Goal: Understand site structure: Understand site structure

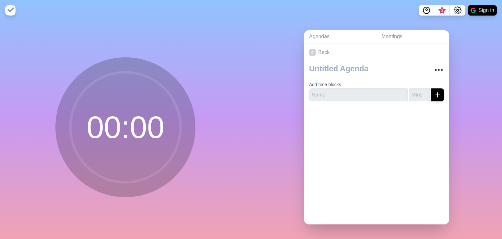
drag, startPoint x: 143, startPoint y: 108, endPoint x: 130, endPoint y: 123, distance: 20.0
click at [143, 110] on circle at bounding box center [125, 127] width 110 height 110
click at [130, 128] on circle at bounding box center [125, 127] width 110 height 110
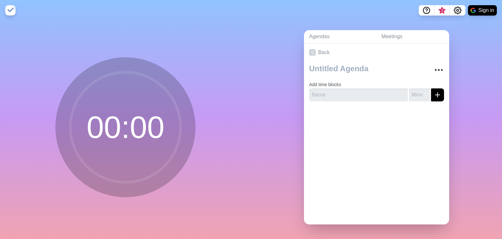
click at [137, 127] on circle at bounding box center [125, 127] width 110 height 110
drag, startPoint x: 144, startPoint y: 126, endPoint x: 166, endPoint y: 124, distance: 21.5
click at [147, 126] on circle at bounding box center [125, 127] width 110 height 110
click at [140, 105] on circle at bounding box center [125, 127] width 110 height 110
click at [140, 110] on circle at bounding box center [125, 127] width 110 height 110
